Goal: Task Accomplishment & Management: Manage account settings

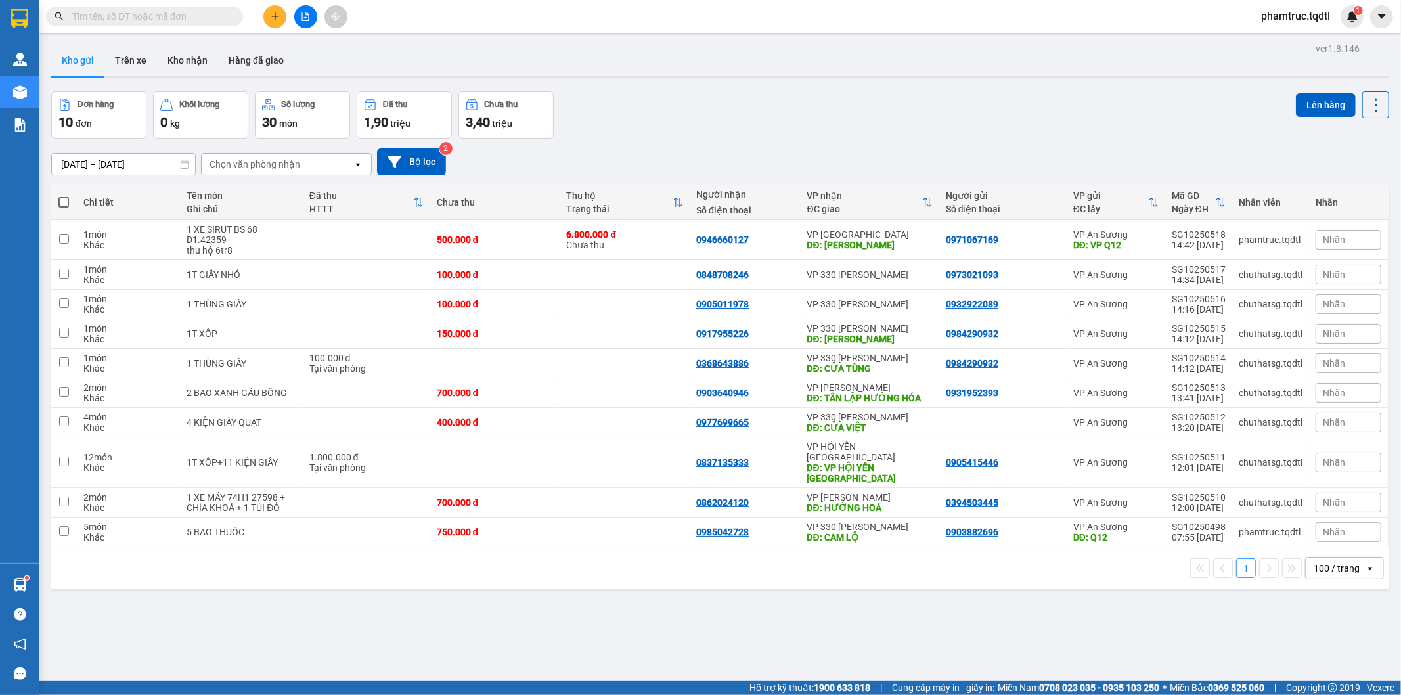
click at [301, 12] on icon "file-add" at bounding box center [305, 16] width 9 height 9
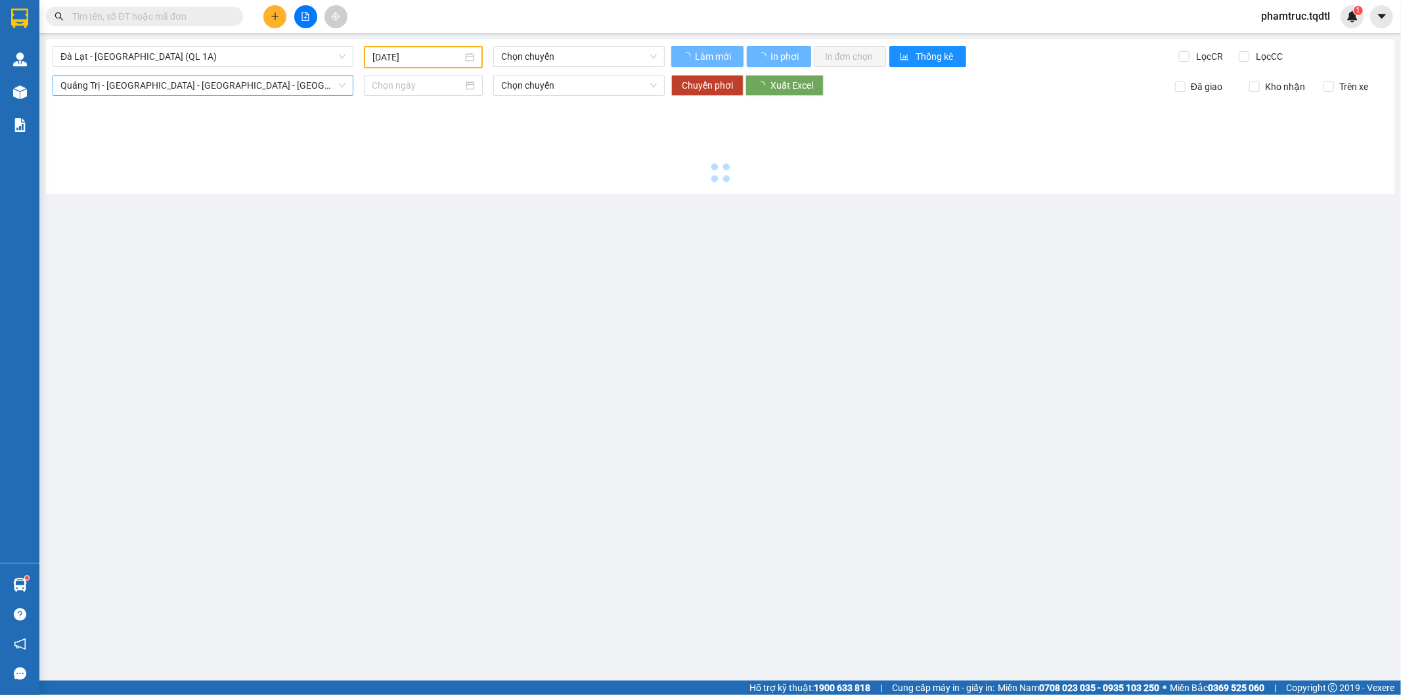
type input "[DATE]"
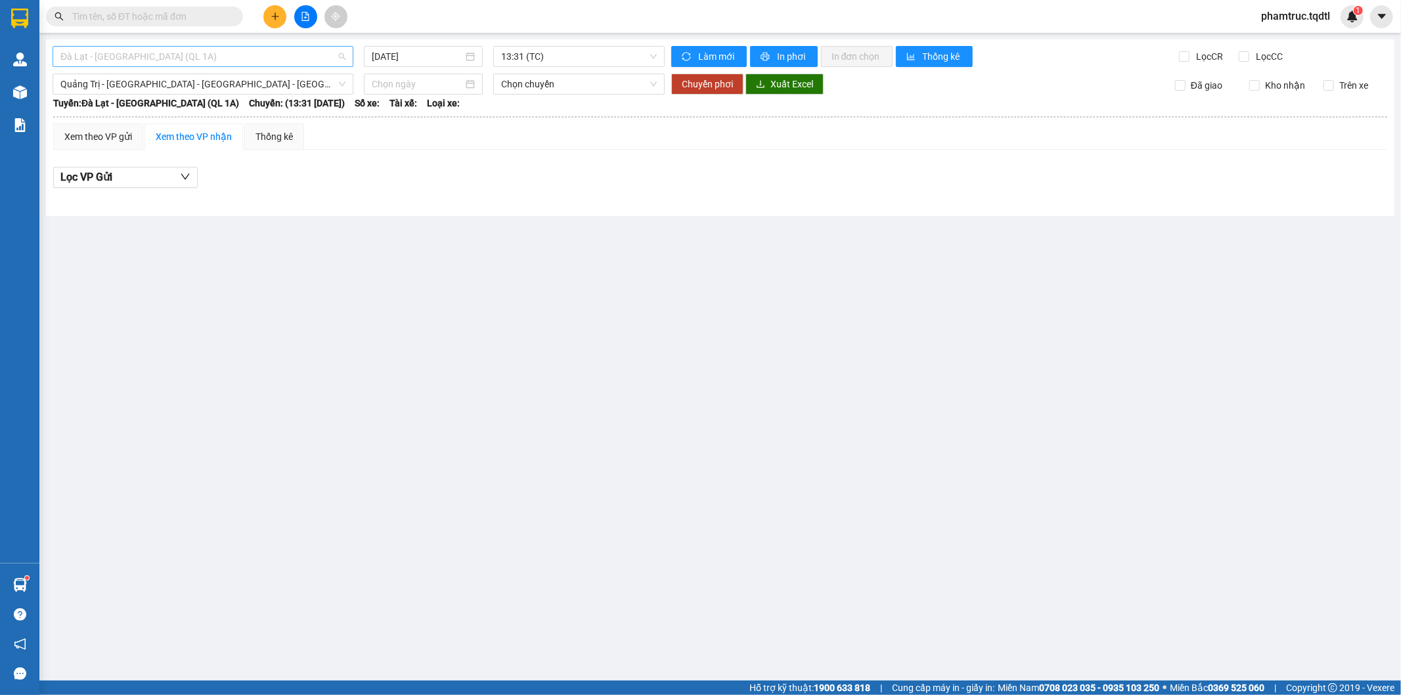
click at [259, 63] on span "Đà Lạt - [GEOGRAPHIC_DATA] (QL 1A)" at bounding box center [202, 57] width 285 height 20
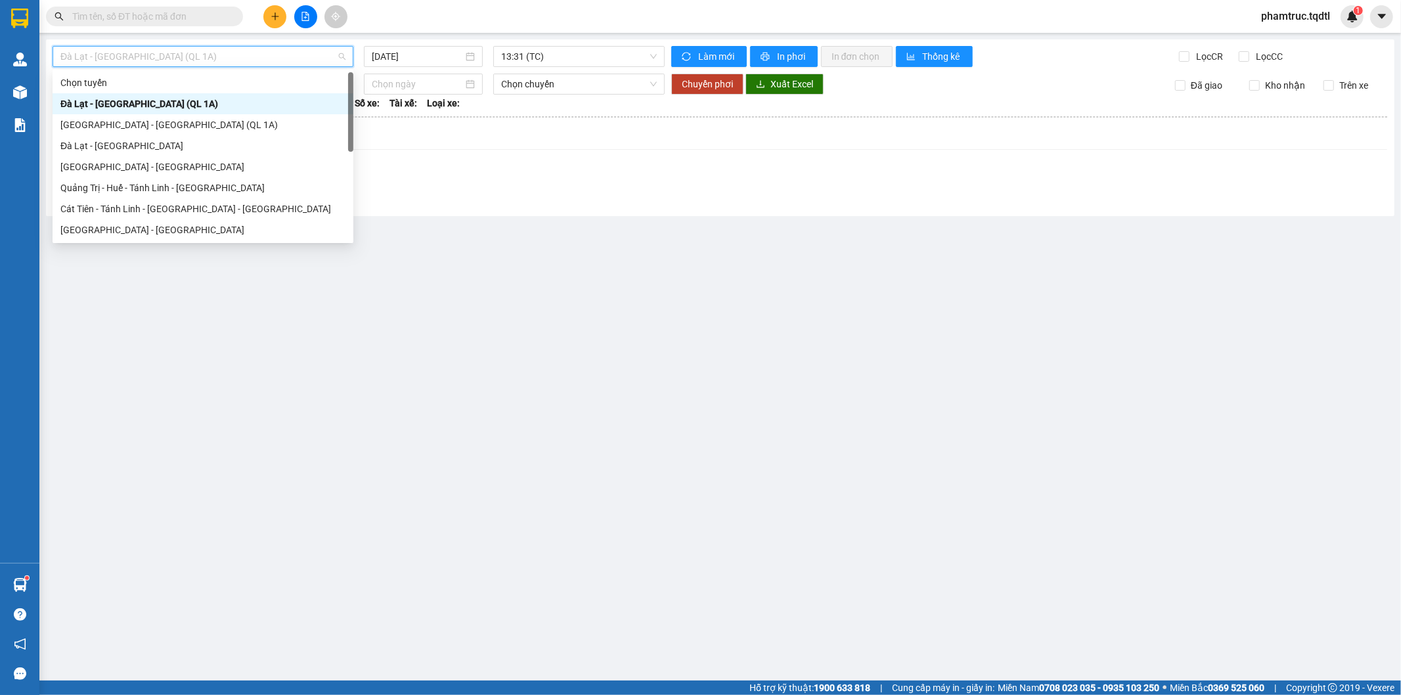
type input "D"
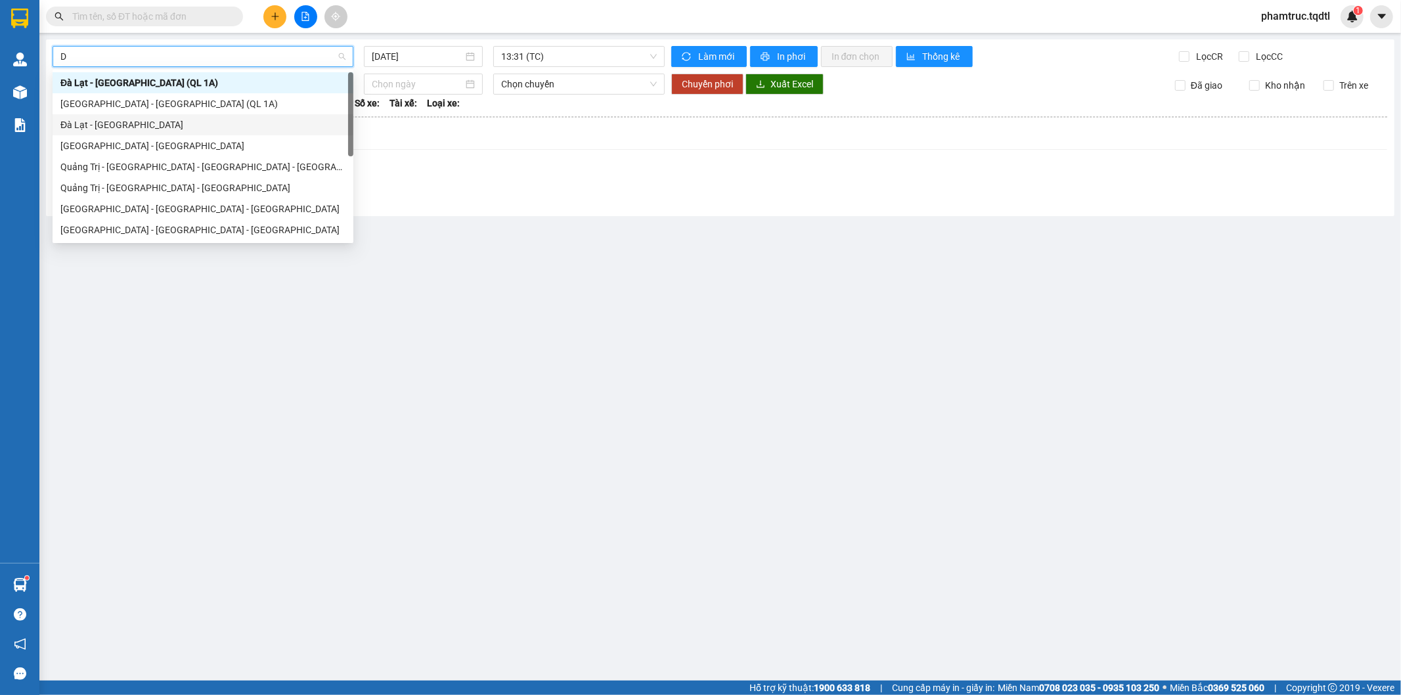
click at [200, 130] on div "Đà Lạt - [GEOGRAPHIC_DATA]" at bounding box center [202, 125] width 285 height 14
type input "[DATE]"
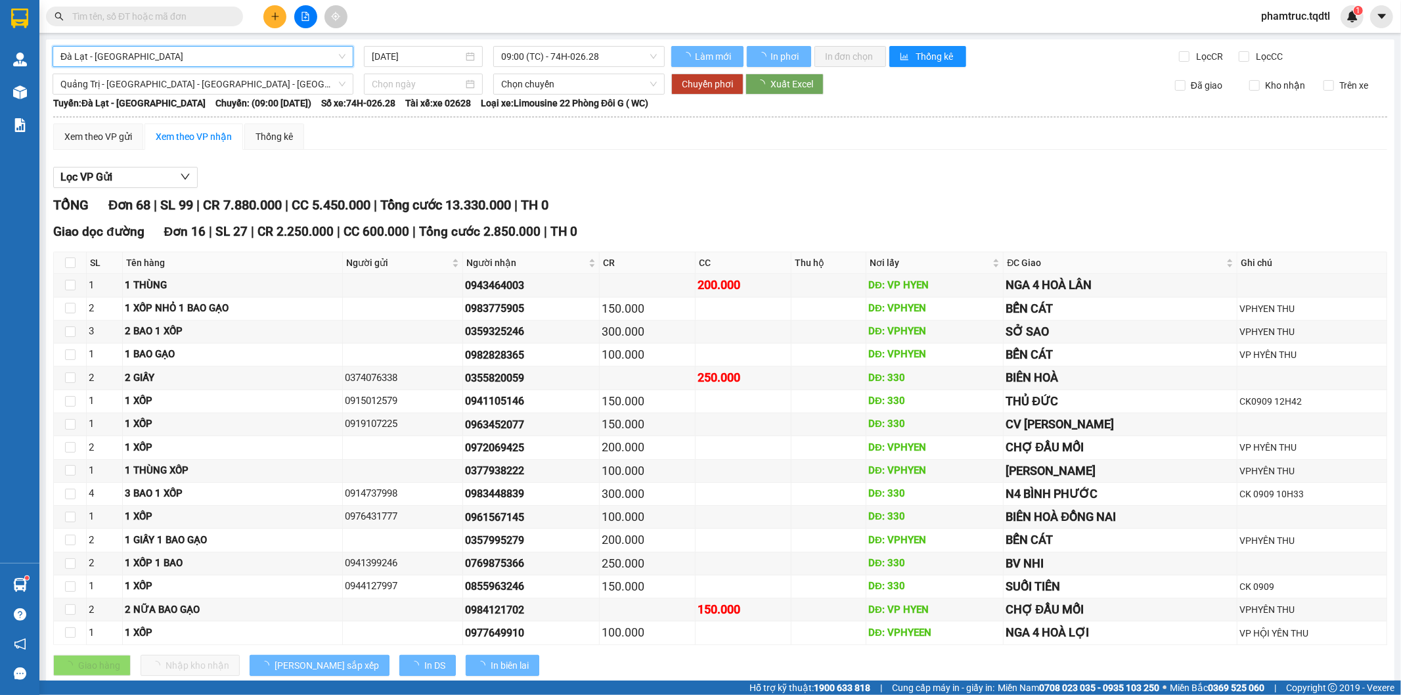
click at [158, 75] on span "Quảng Trị - [GEOGRAPHIC_DATA] - [GEOGRAPHIC_DATA] - [GEOGRAPHIC_DATA]" at bounding box center [202, 84] width 285 height 20
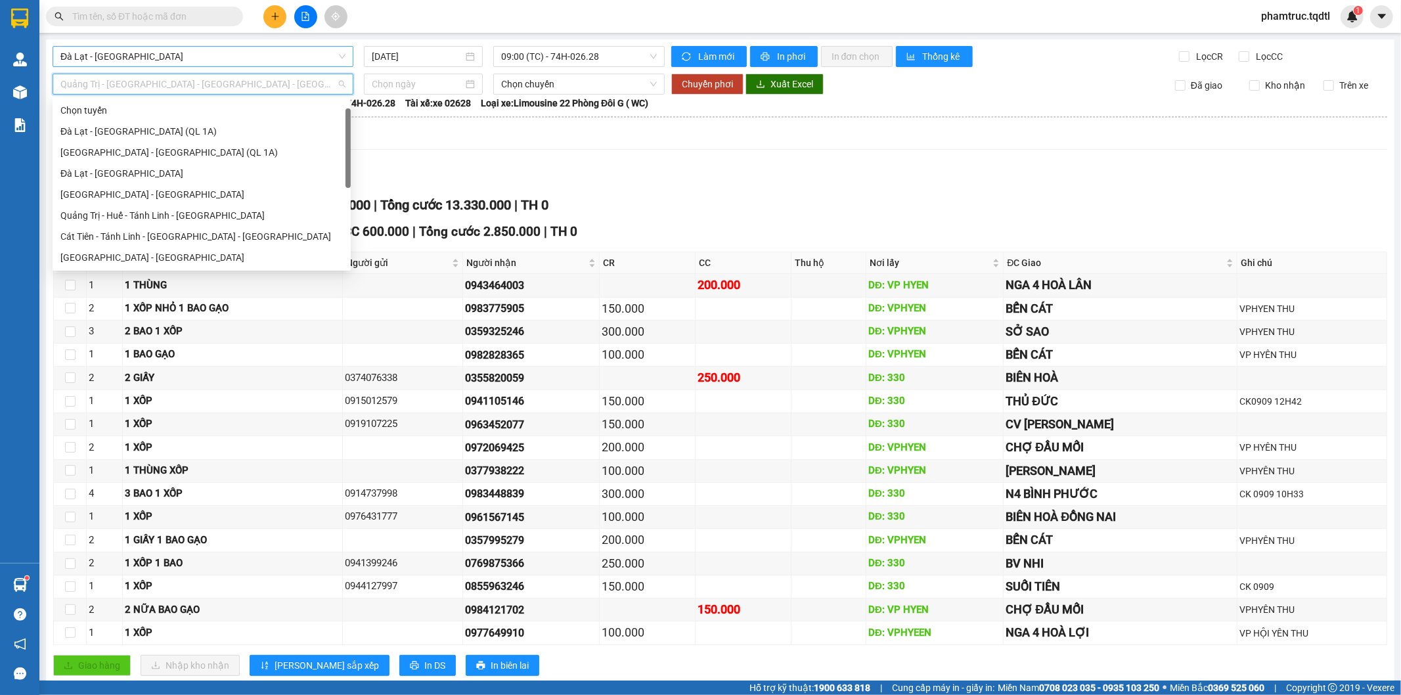
scroll to position [21, 0]
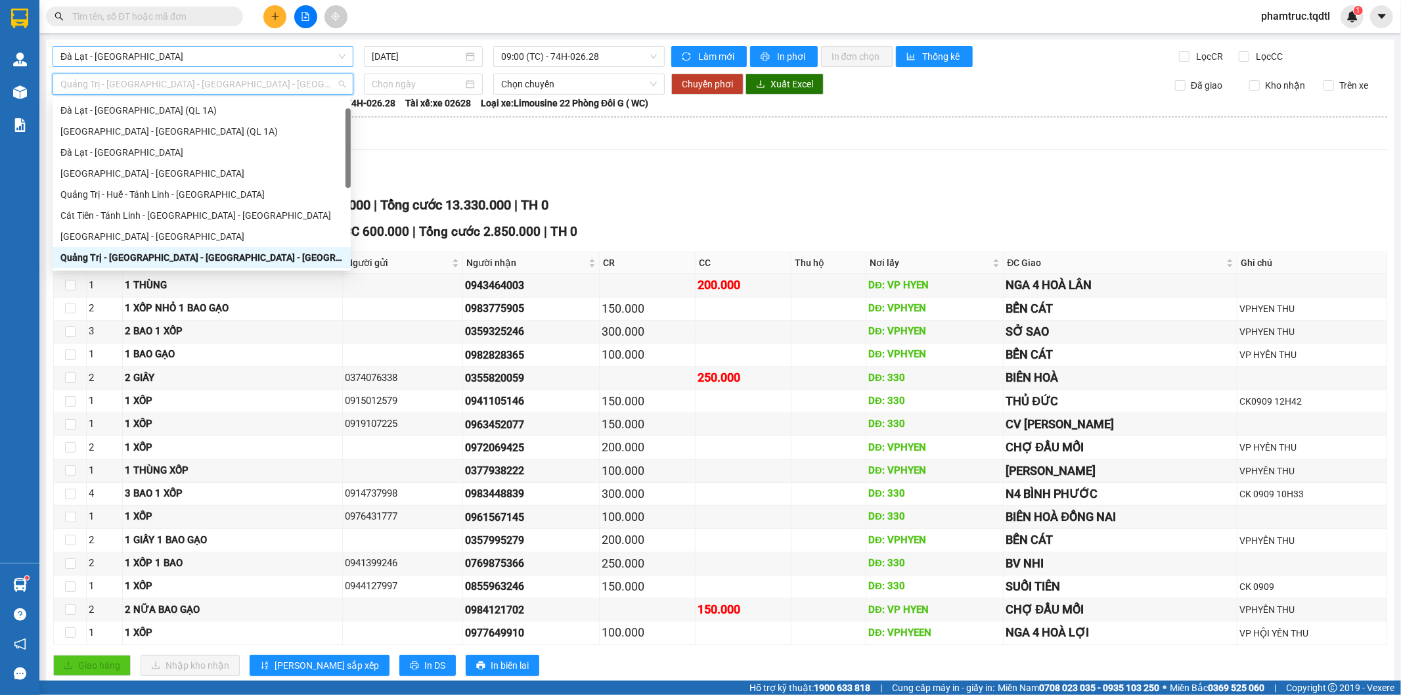
type input "D"
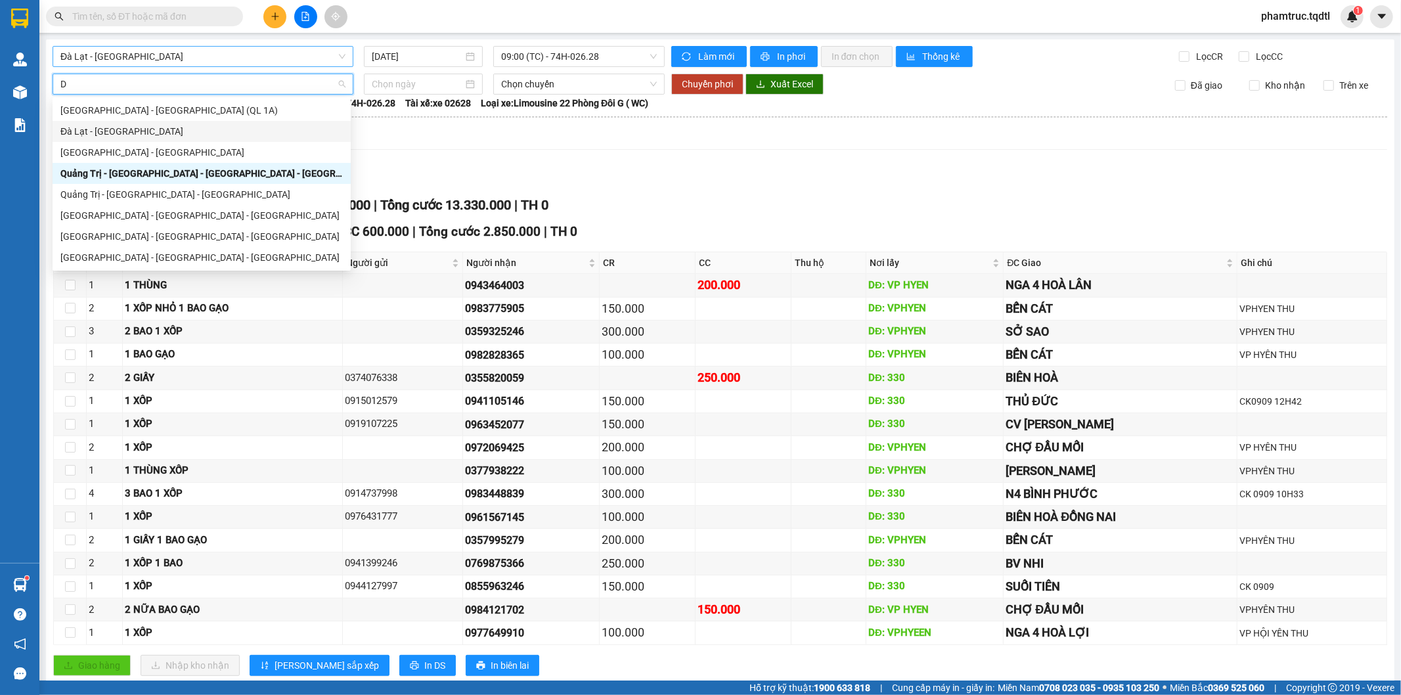
click at [138, 134] on div "Đà Lạt - [GEOGRAPHIC_DATA]" at bounding box center [201, 131] width 282 height 14
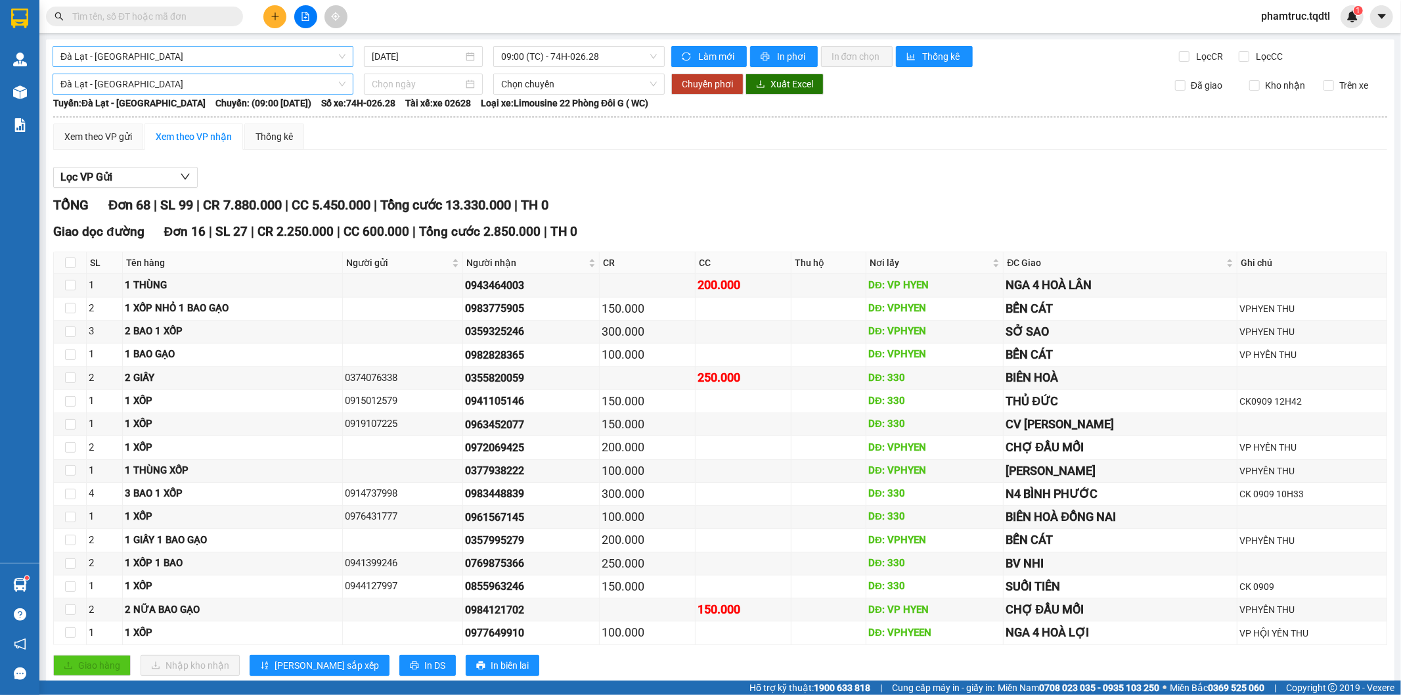
click at [682, 147] on div "Xem theo VP gửi Xem theo VP nhận Thống kê" at bounding box center [720, 136] width 1334 height 26
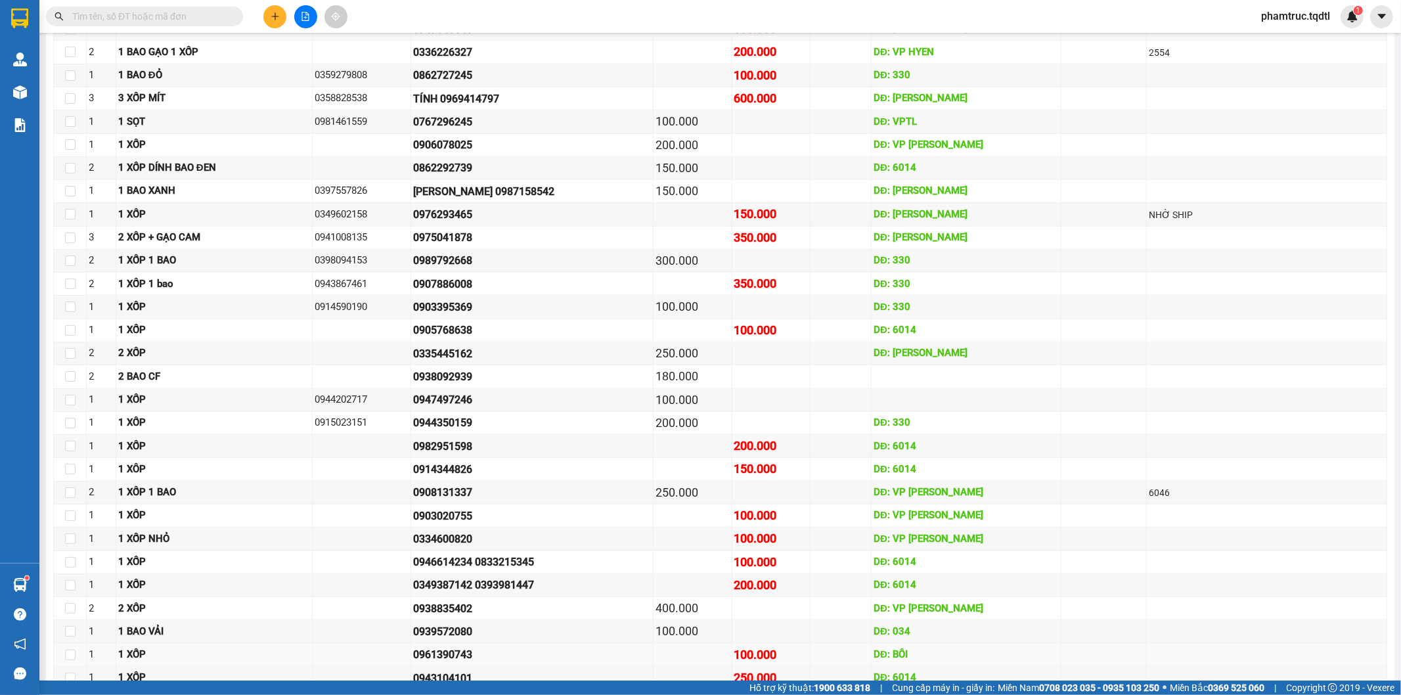
scroll to position [1340, 0]
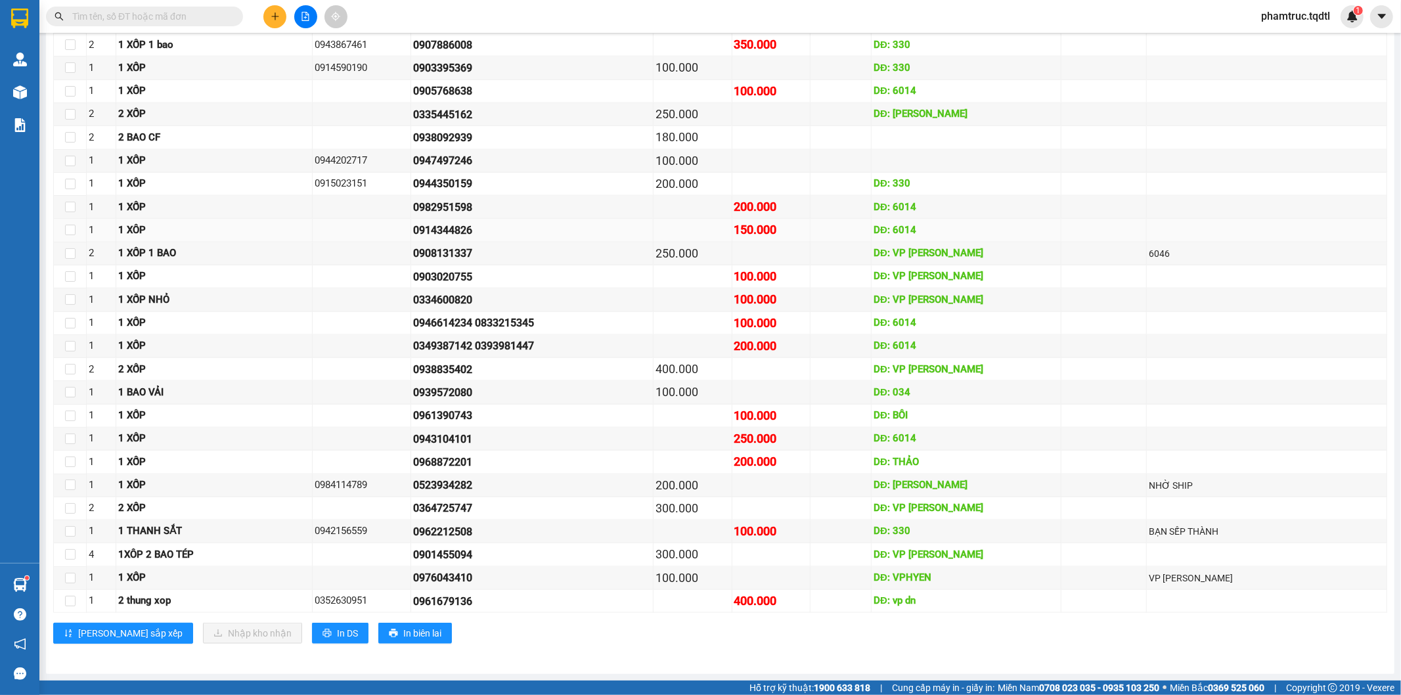
click at [1174, 240] on td at bounding box center [1267, 230] width 240 height 23
click at [1168, 254] on div "6046" at bounding box center [1267, 253] width 236 height 14
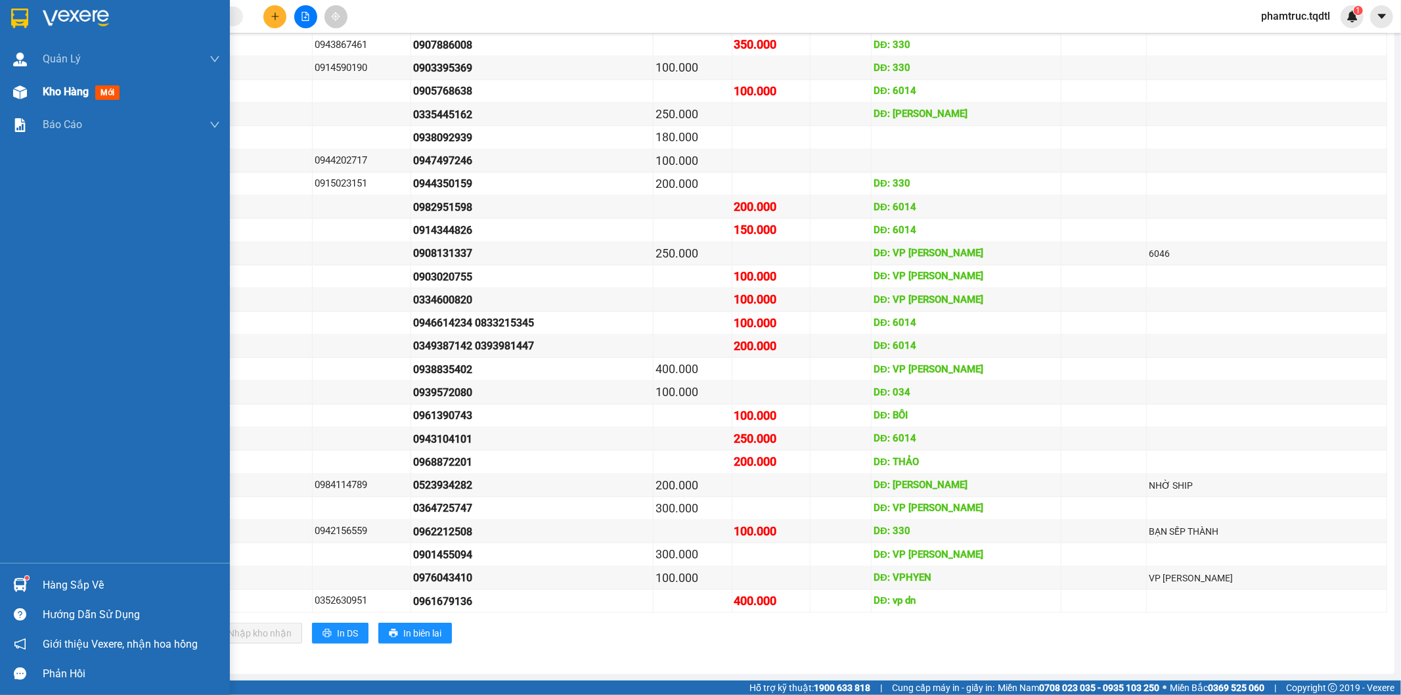
click at [38, 97] on div "Kho hàng mới" at bounding box center [115, 92] width 230 height 33
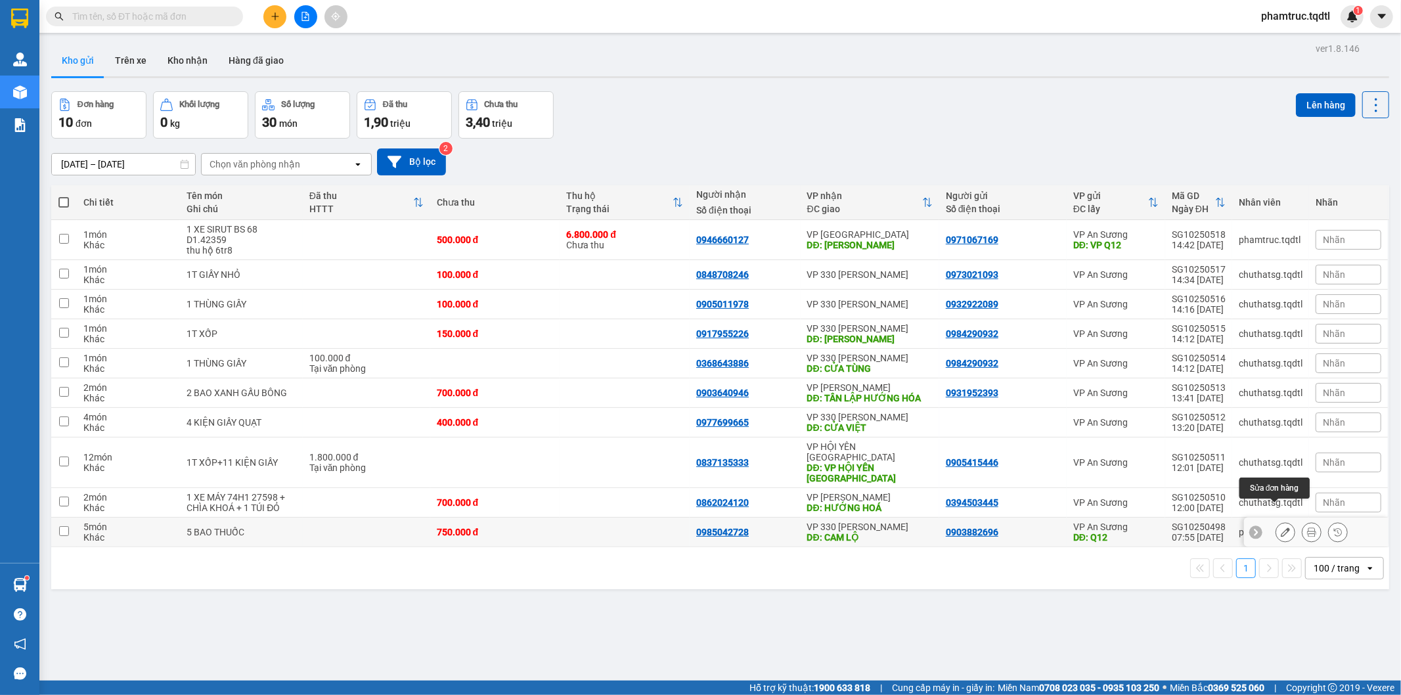
click at [1276, 521] on button at bounding box center [1285, 532] width 18 height 23
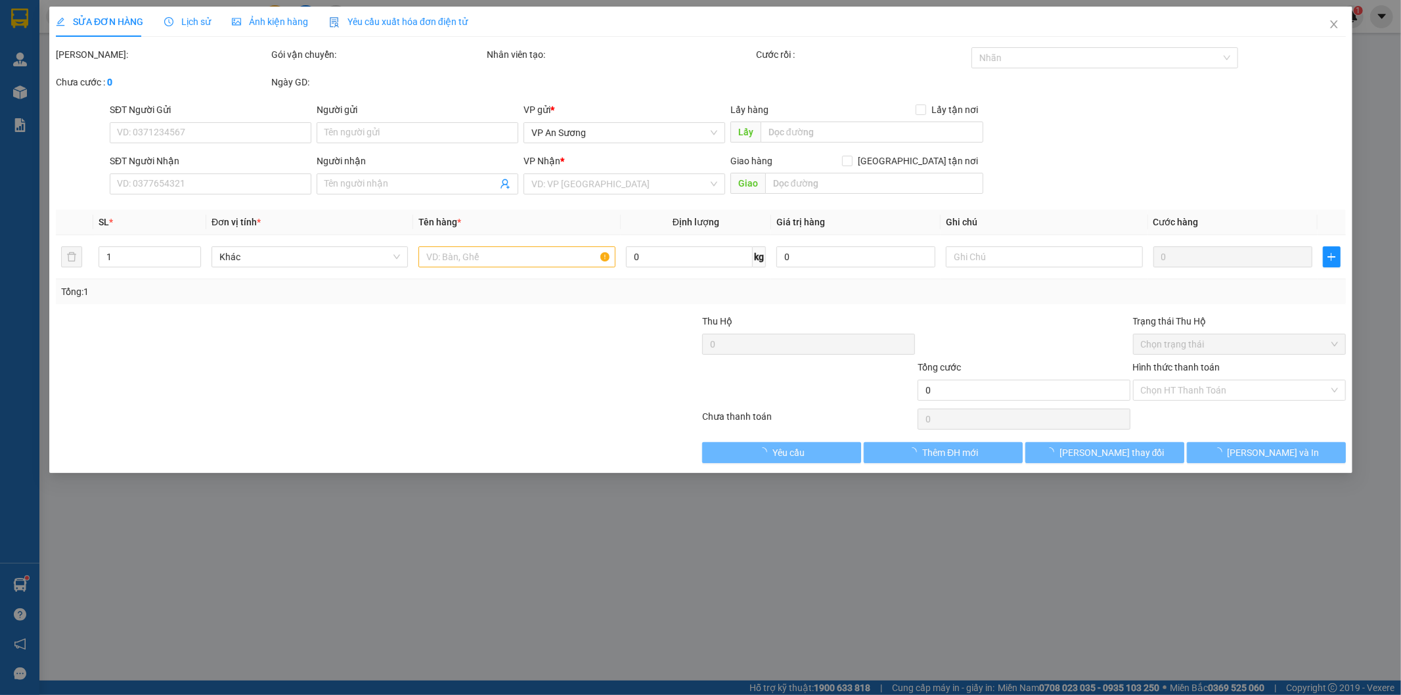
type input "0903882696"
type input "Q12"
type input "0985042728"
type input "CAM LỘ"
type input "750.000"
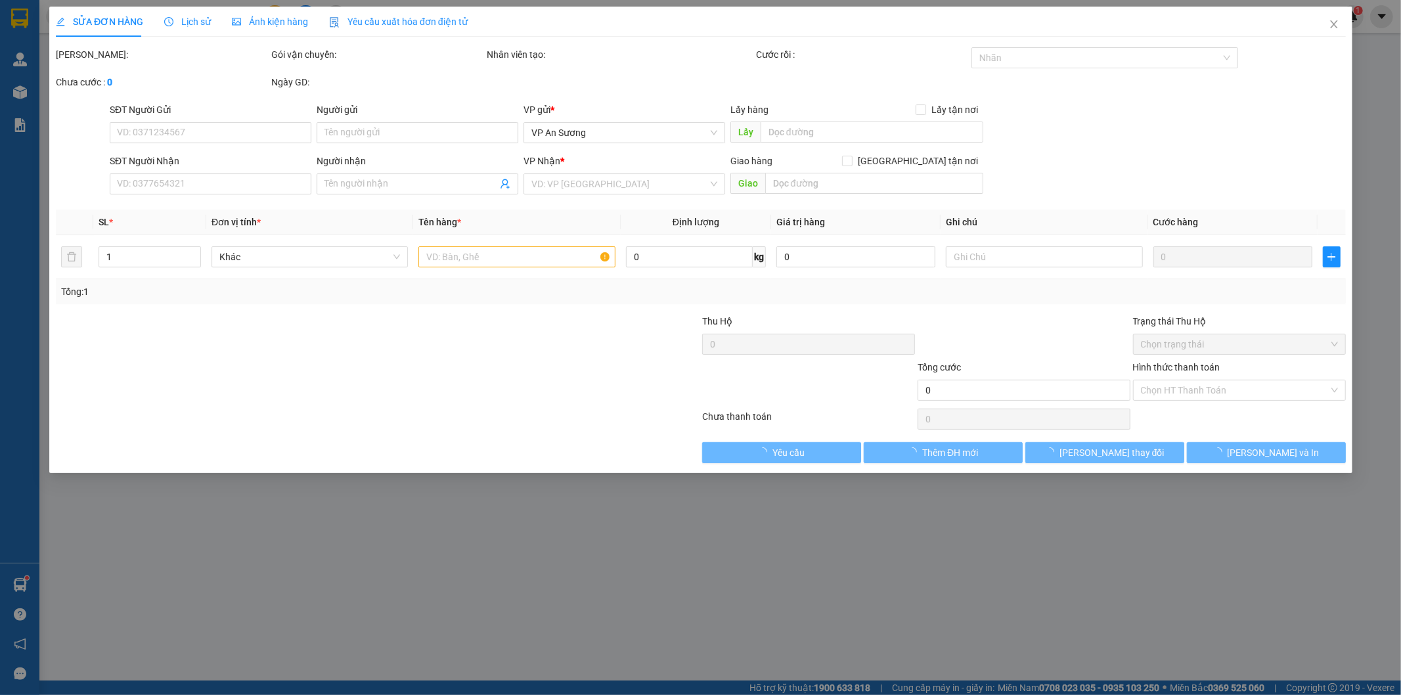
type input "750.000"
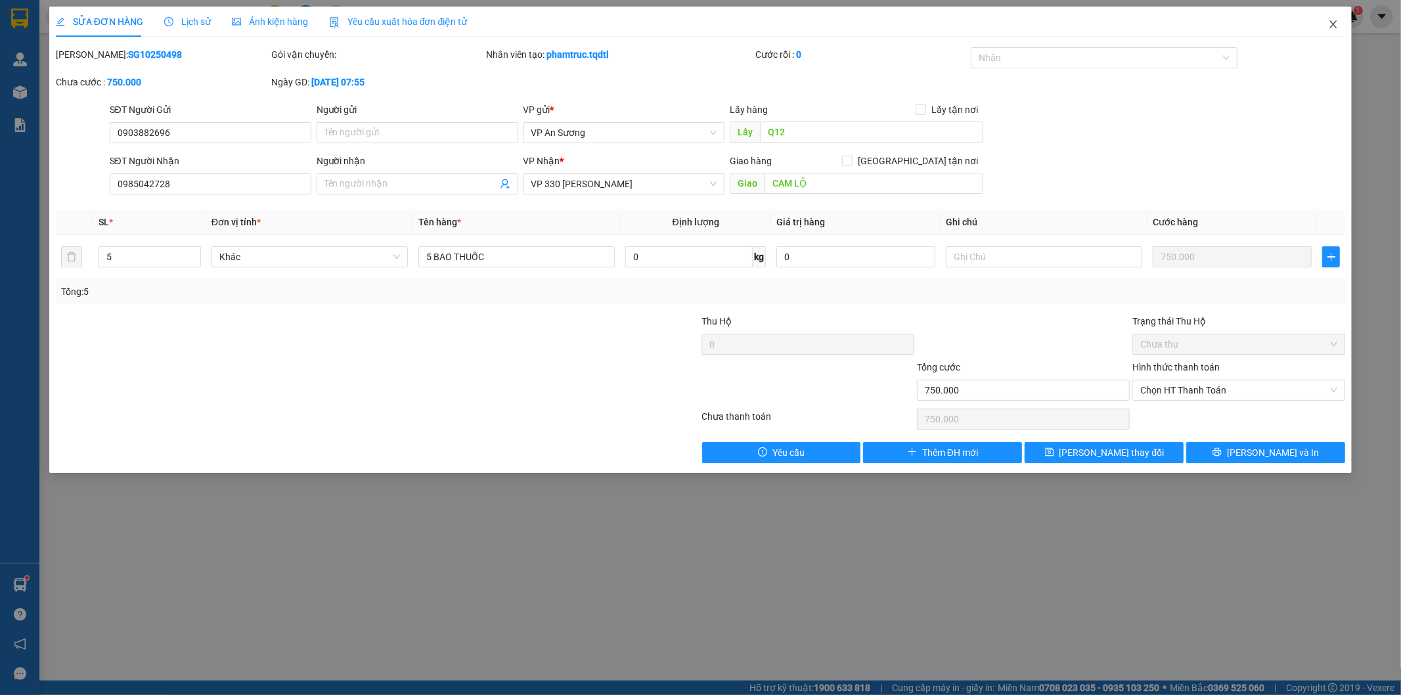
click at [1332, 28] on icon "close" at bounding box center [1333, 24] width 11 height 11
